Goal: Information Seeking & Learning: Learn about a topic

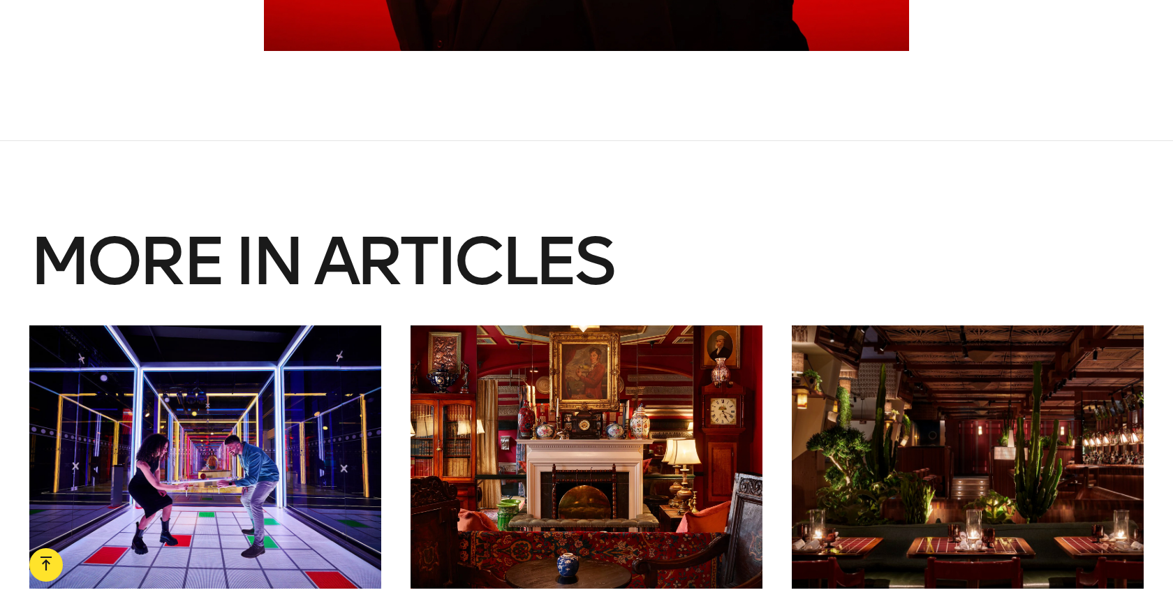
scroll to position [10442, 0]
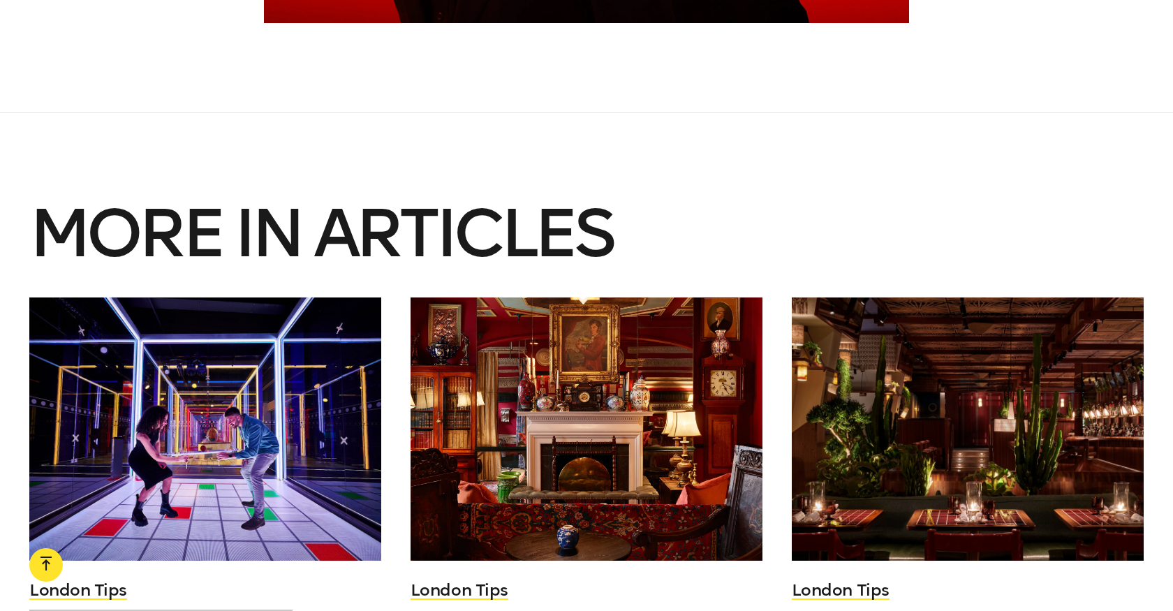
drag, startPoint x: 246, startPoint y: 436, endPoint x: 798, endPoint y: 89, distance: 651.9
click at [0, 112] on div "More in articles London Tips Cool Things to do in Canary Wharf London Tips Best…" at bounding box center [586, 420] width 1173 height 616
